Goal: Transaction & Acquisition: Book appointment/travel/reservation

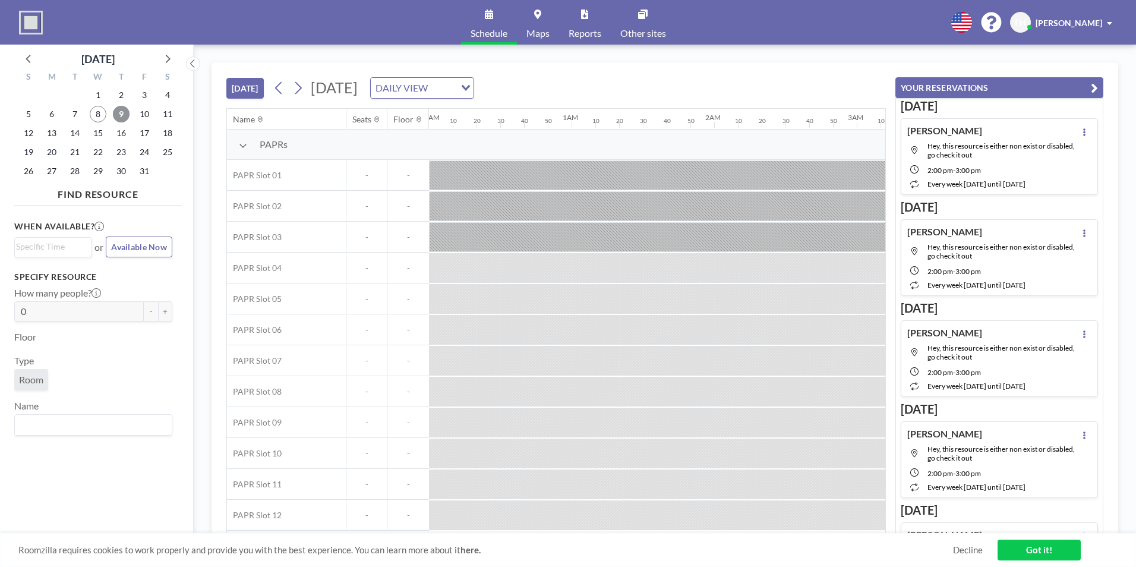
click at [119, 112] on span "9" at bounding box center [121, 114] width 17 height 17
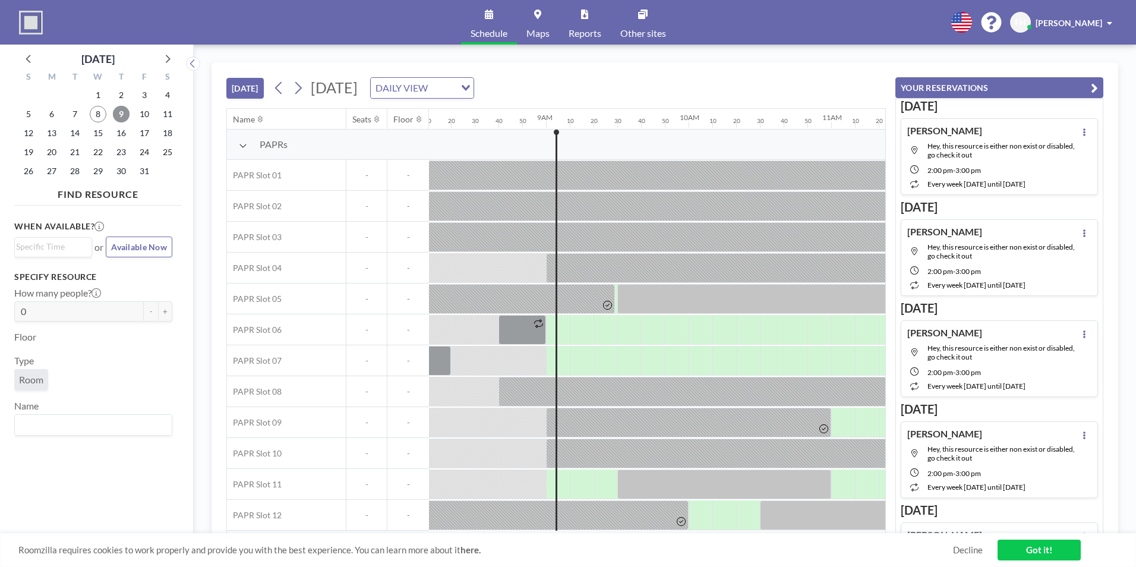
scroll to position [0, 1259]
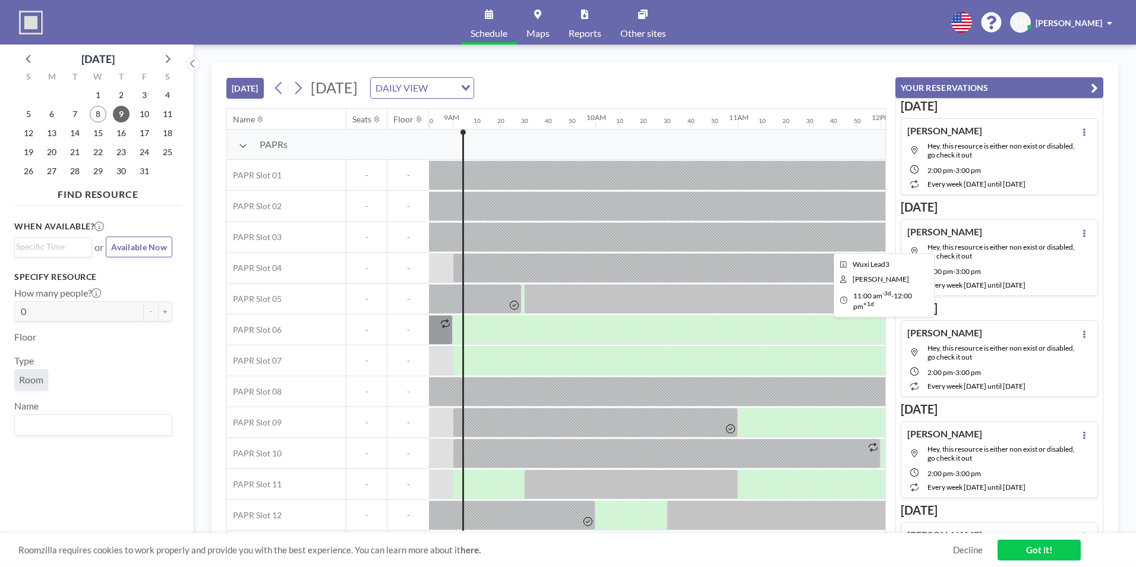
drag, startPoint x: 488, startPoint y: 229, endPoint x: 504, endPoint y: 209, distance: 25.3
drag, startPoint x: 504, startPoint y: 209, endPoint x: 478, endPoint y: 273, distance: 69.0
click at [478, 273] on div at bounding box center [667, 268] width 428 height 30
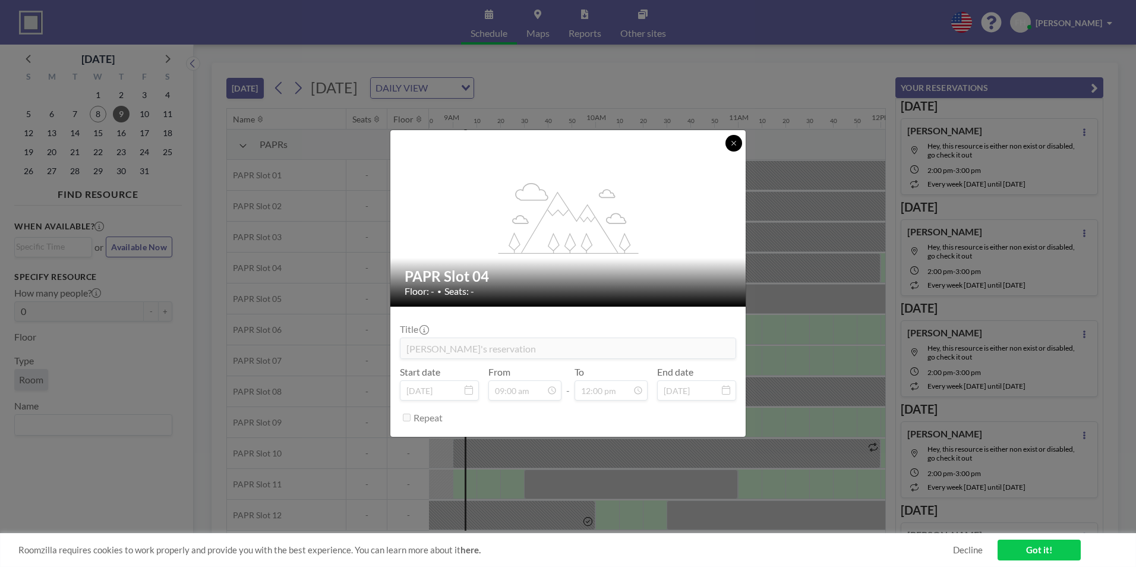
click at [728, 143] on button at bounding box center [733, 143] width 17 height 17
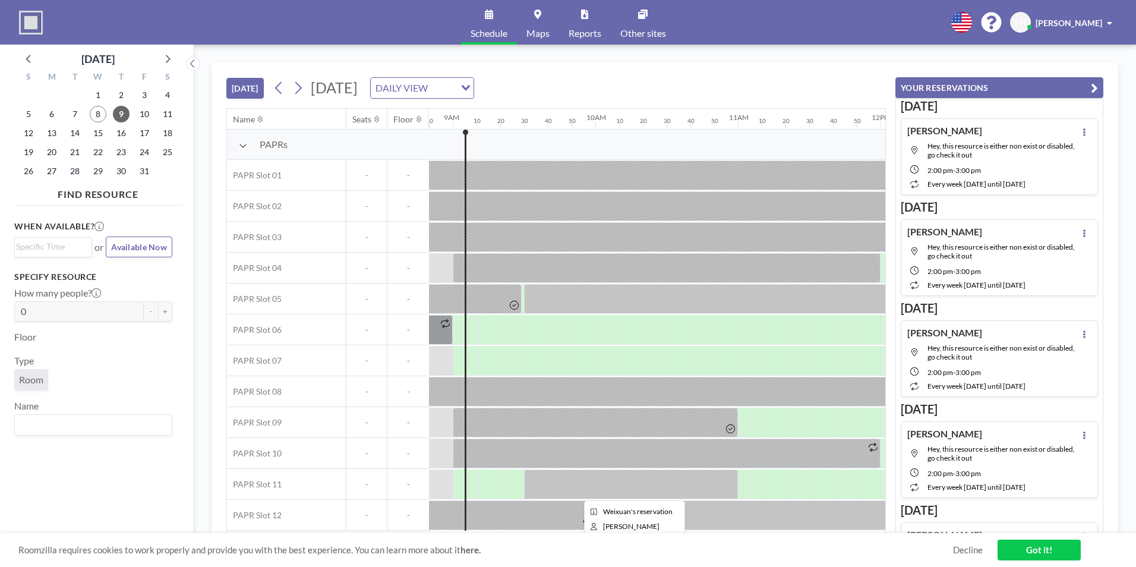
scroll to position [3, 1259]
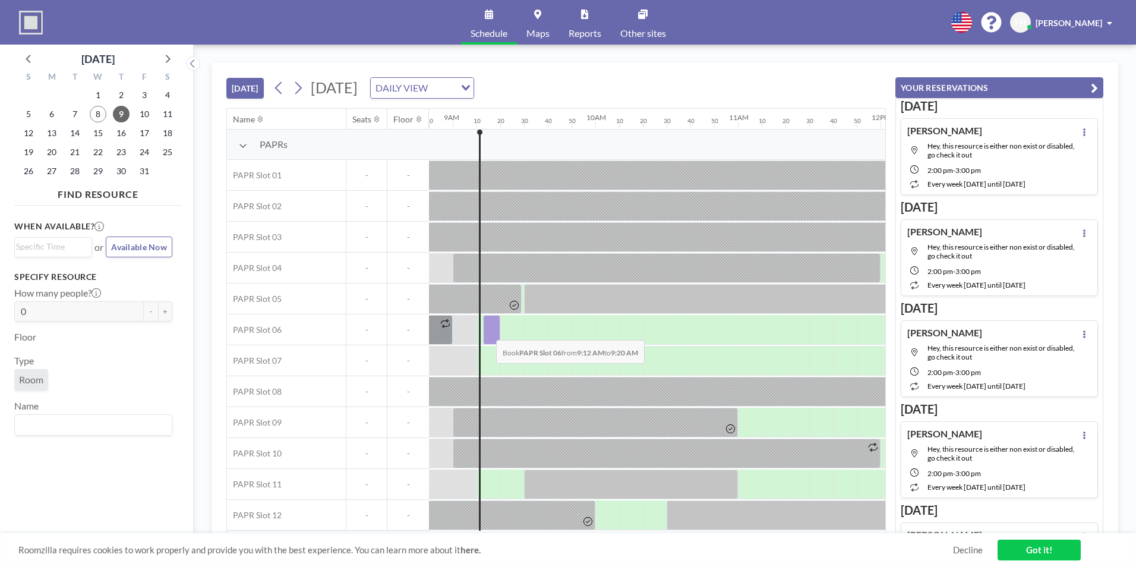
click at [486, 331] on div at bounding box center [491, 330] width 17 height 30
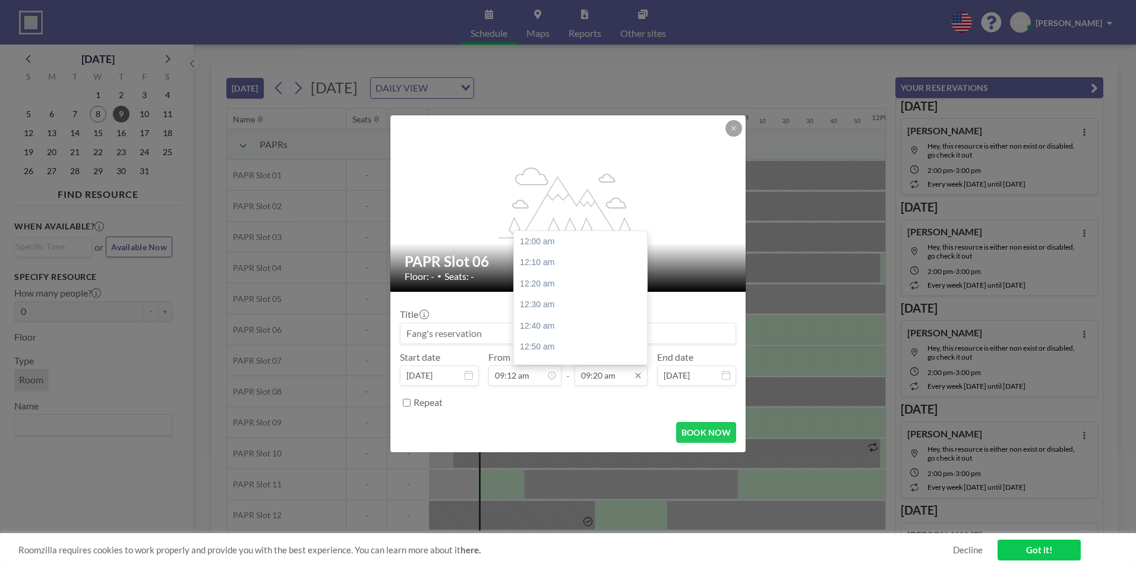
scroll to position [1184, 0]
click at [618, 377] on input "09:20 am" at bounding box center [610, 375] width 73 height 20
click at [577, 330] on div "10:00 am" at bounding box center [583, 325] width 139 height 21
type input "10:00 am"
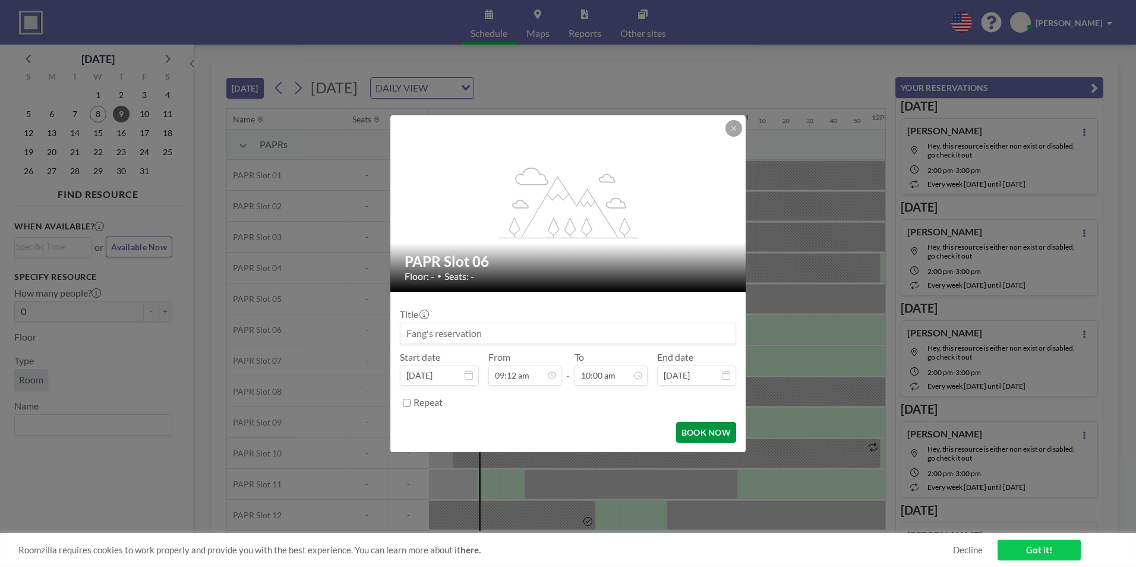
scroll to position [1269, 0]
click at [704, 434] on button "BOOK NOW" at bounding box center [706, 432] width 60 height 21
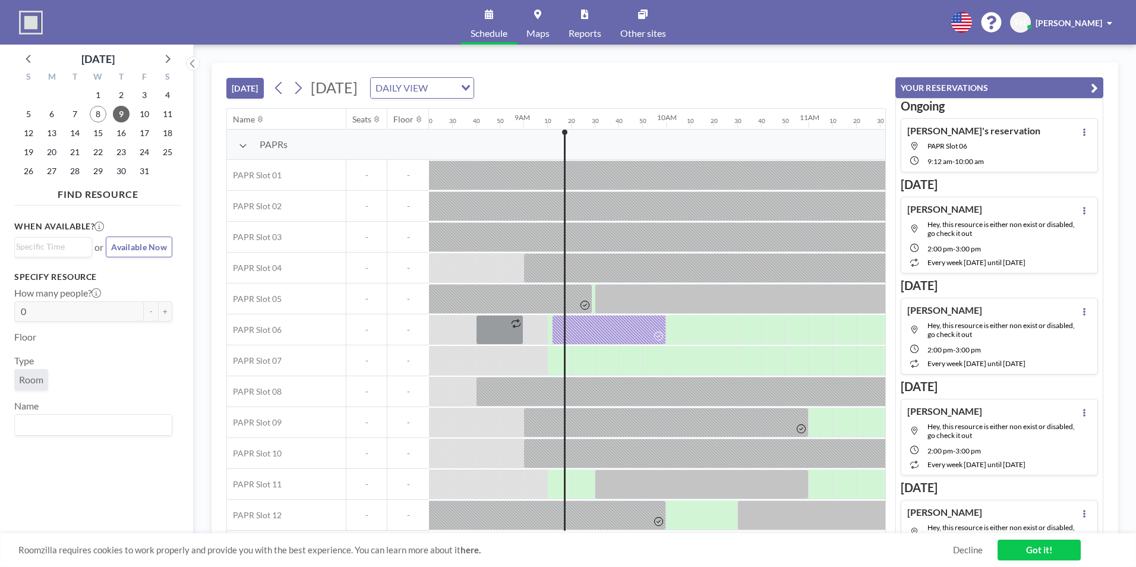
scroll to position [0, 1259]
